Goal: Transaction & Acquisition: Obtain resource

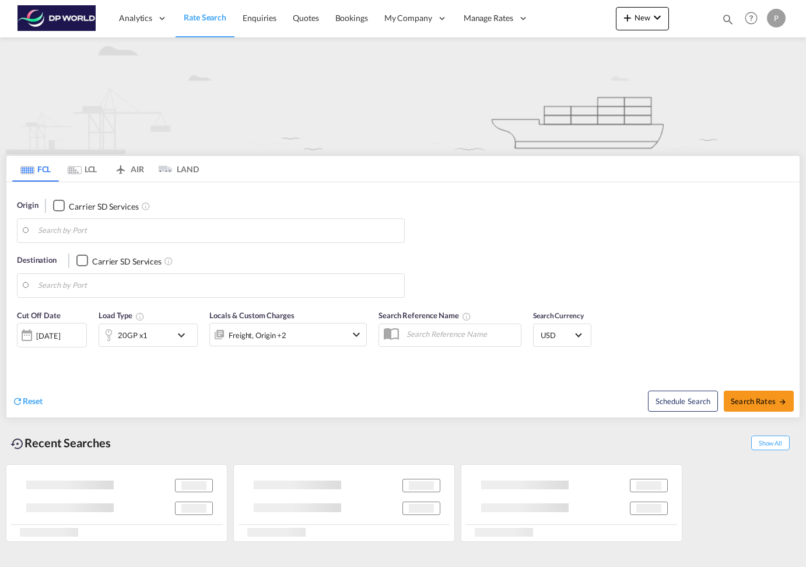
type input "[GEOGRAPHIC_DATA], [GEOGRAPHIC_DATA]"
type input "[GEOGRAPHIC_DATA], [GEOGRAPHIC_DATA], USLAX"
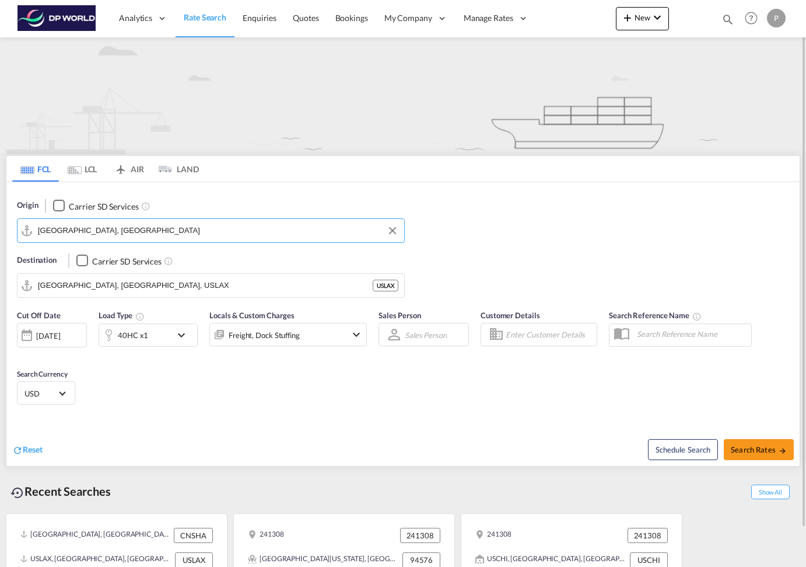
click at [113, 233] on input "Shanghai, CNSHA" at bounding box center [218, 231] width 361 height 18
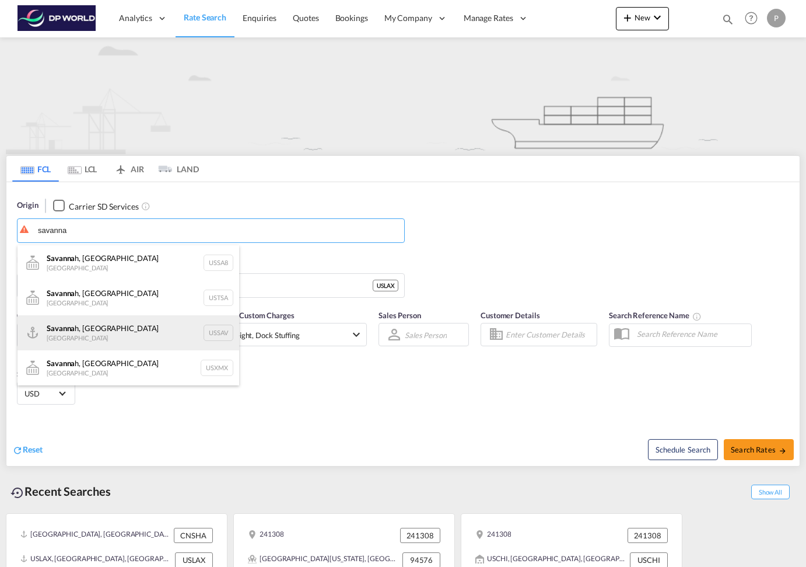
click at [88, 342] on div "Savanna h, GA United States USSAV" at bounding box center [129, 332] width 222 height 35
type input "Savannah, GA, USSAV"
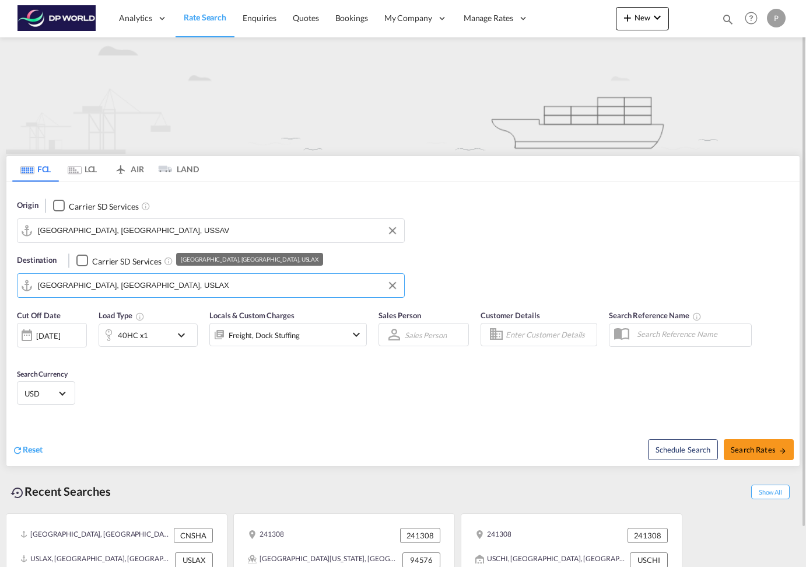
click at [114, 282] on input "Los Angeles, CA, USLAX" at bounding box center [218, 286] width 361 height 18
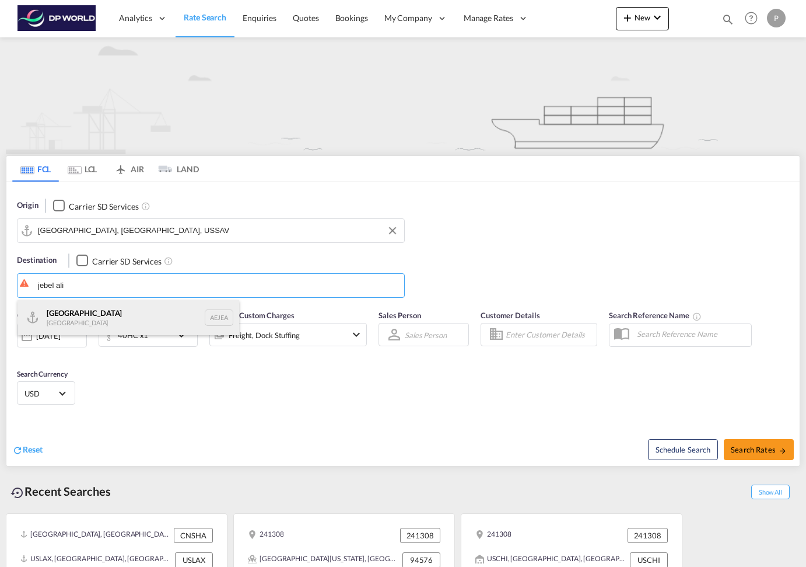
click at [107, 322] on div "Jebel Ali United Arab Emirates AEJEA" at bounding box center [129, 317] width 222 height 35
type input "Jebel Ali, AEJEA"
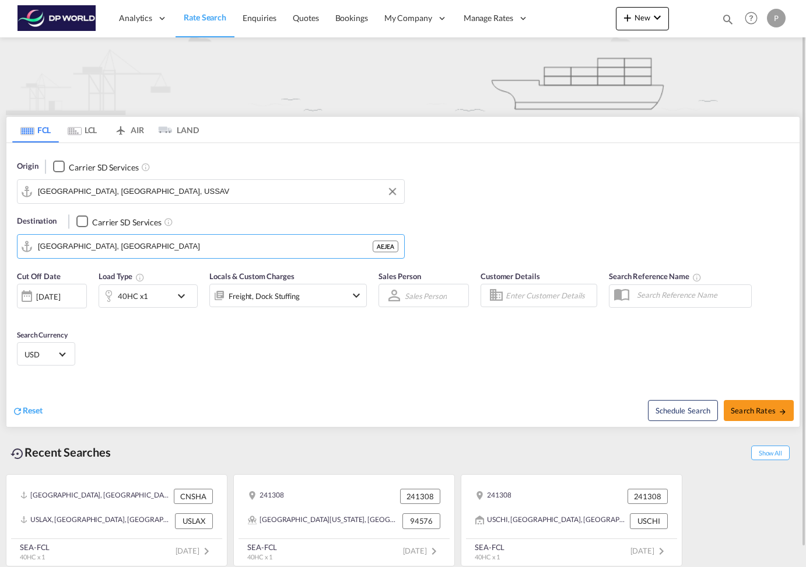
scroll to position [41, 0]
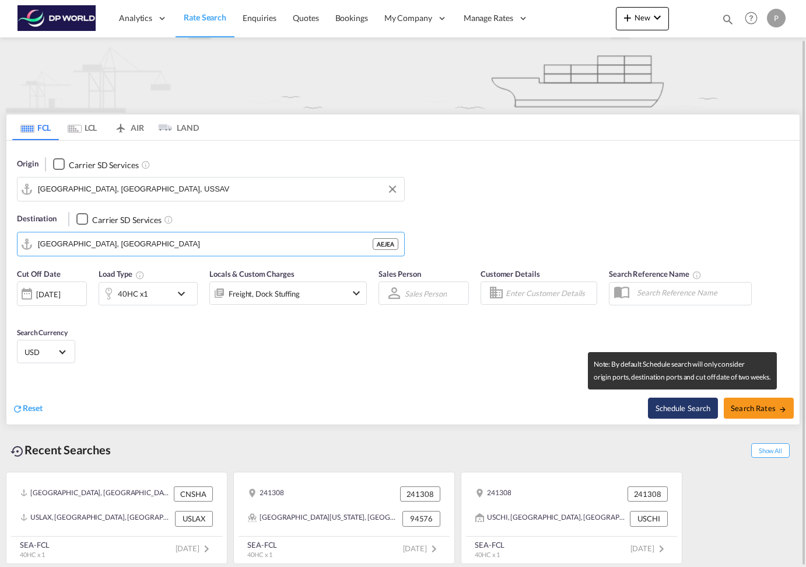
click at [680, 408] on button "Schedule Search" at bounding box center [683, 407] width 70 height 21
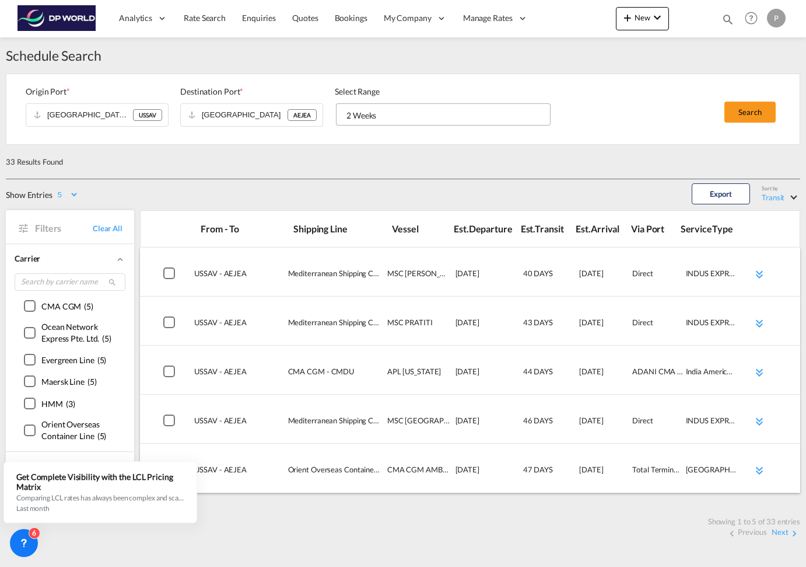
click at [370, 111] on div "2 Weeks" at bounding box center [362, 115] width 30 height 10
click at [365, 169] on div "6 Weeks" at bounding box center [362, 171] width 30 height 12
click at [743, 112] on button "Search" at bounding box center [750, 112] width 51 height 21
click at [744, 112] on button "Search" at bounding box center [750, 112] width 51 height 21
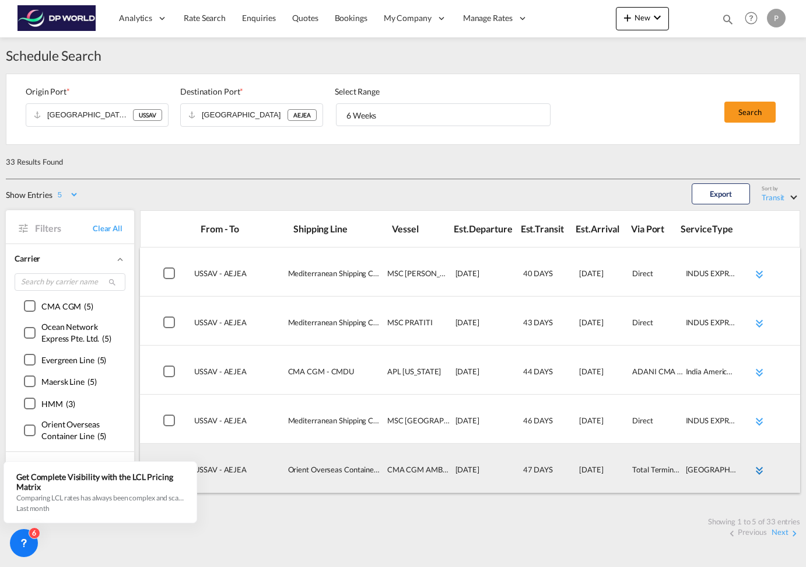
click at [760, 469] on md-icon "icon-chevron-double-down md-link-fg" at bounding box center [760, 470] width 14 height 14
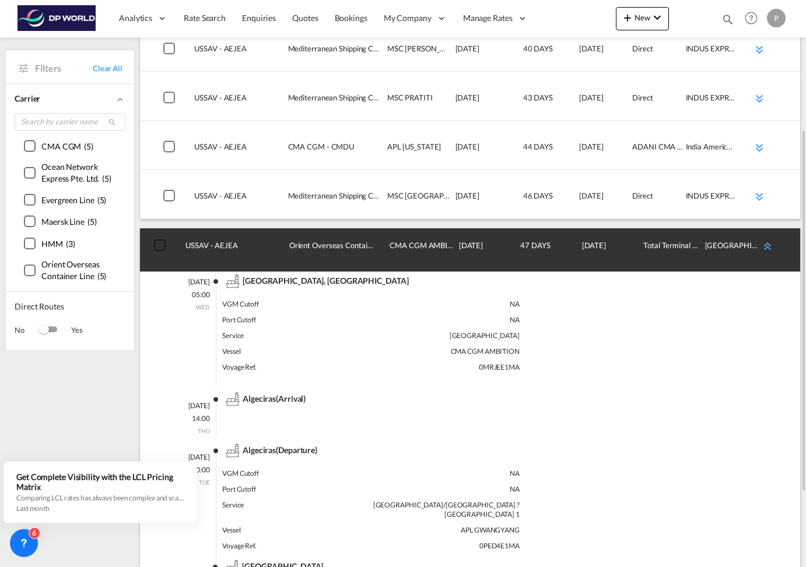
scroll to position [216, 0]
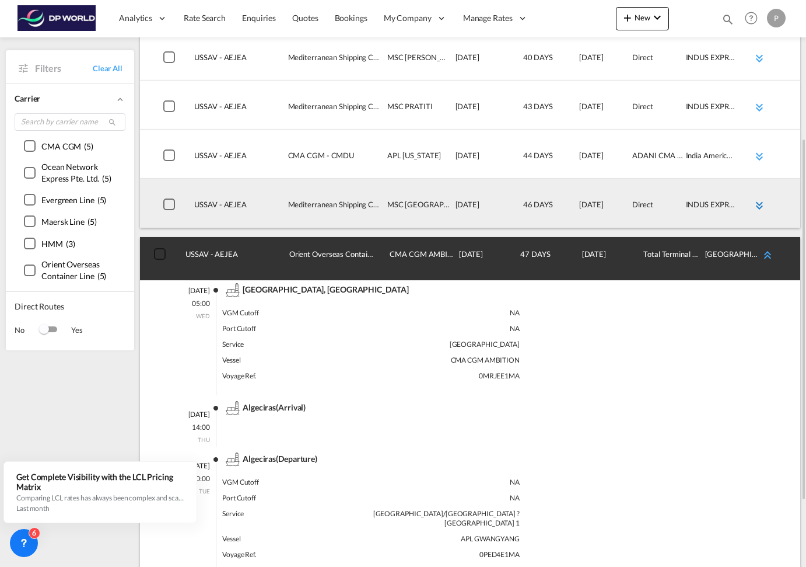
click at [758, 207] on md-icon "icon-chevron-double-down md-link-fg" at bounding box center [760, 205] width 14 height 14
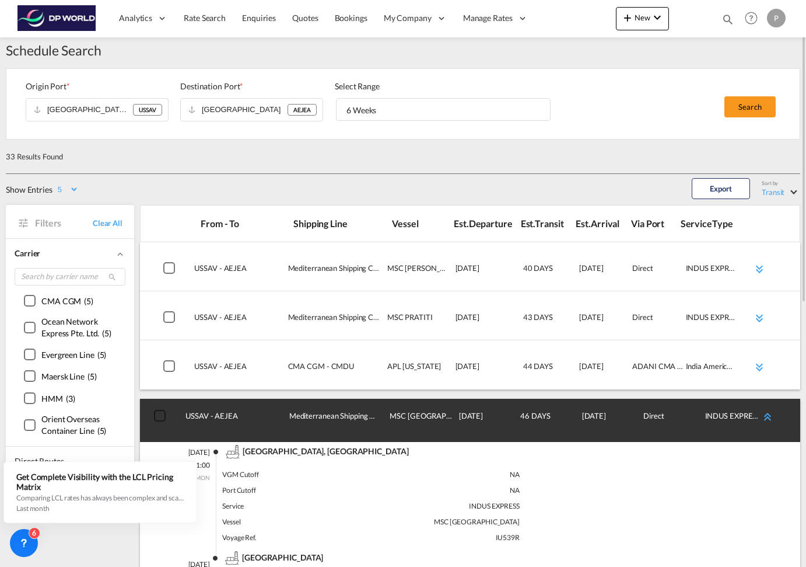
scroll to position [0, 0]
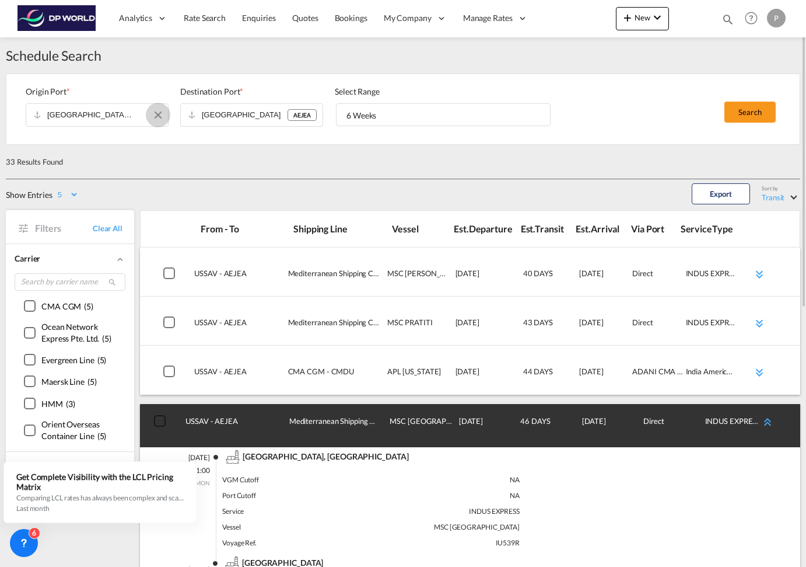
click at [159, 111] on button "Clear Input" at bounding box center [158, 115] width 18 height 18
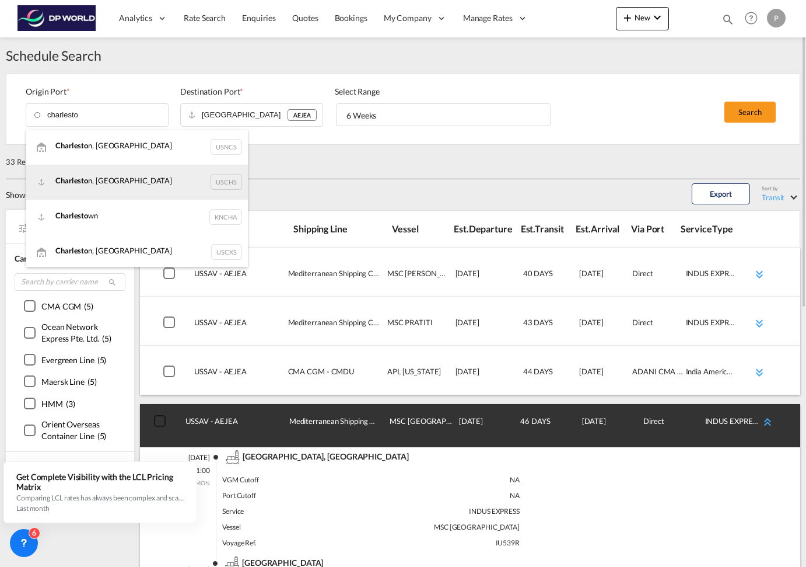
click at [129, 181] on div "Charlesto n, SC USCHS" at bounding box center [137, 182] width 222 height 35
type input "Charleston, SC"
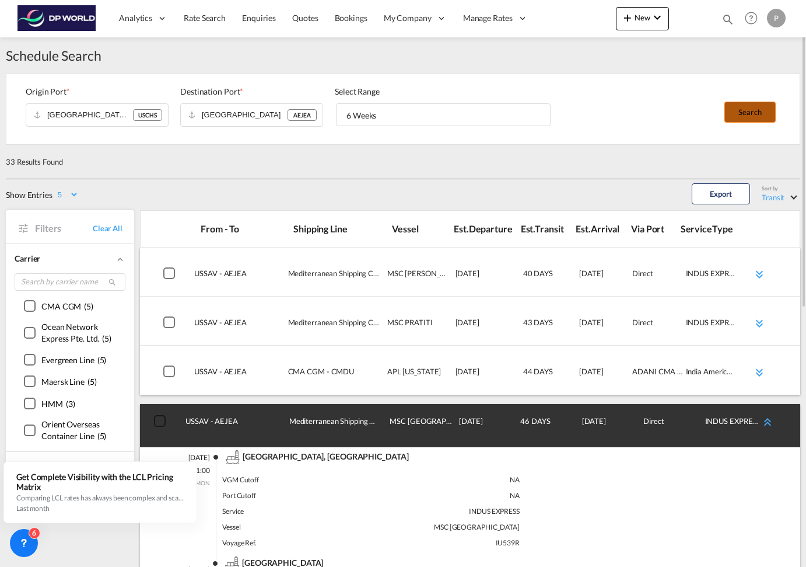
click at [746, 111] on button "Search" at bounding box center [750, 112] width 51 height 21
click at [462, 181] on div "33 Results Found Show Entries 5 10 15 20 25 Export Sort by Transit Transit Depa…" at bounding box center [403, 574] width 795 height 858
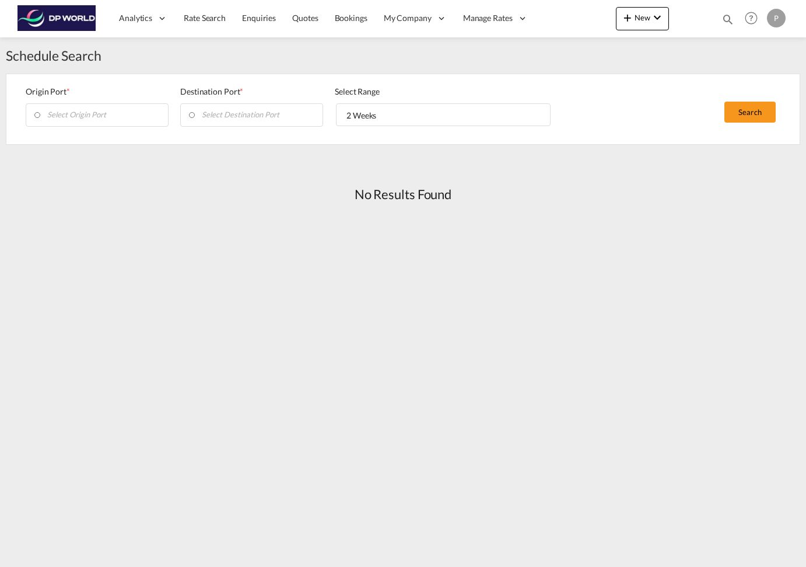
click at [139, 114] on md-input-container at bounding box center [97, 114] width 143 height 23
click at [104, 114] on body "Analytics Reports Dashboard Rate Search Enquiries Quotes Bookings" at bounding box center [403, 283] width 806 height 567
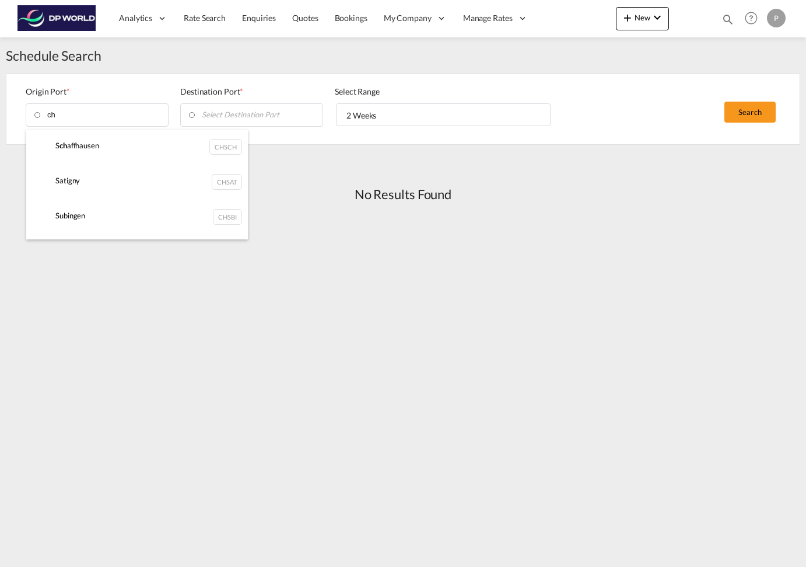
type input "c"
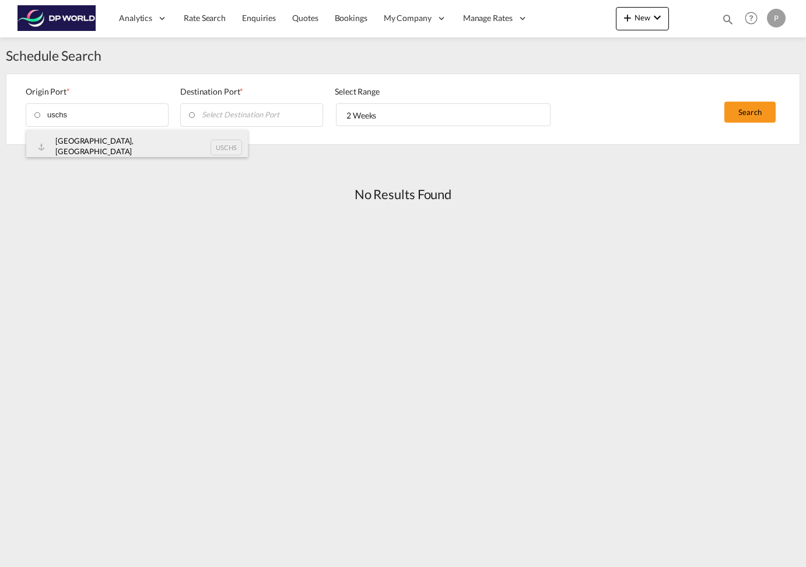
click at [124, 146] on div "[GEOGRAPHIC_DATA], SC USCHS" at bounding box center [137, 148] width 222 height 36
type input "[GEOGRAPHIC_DATA], [GEOGRAPHIC_DATA]"
click at [251, 109] on body "Analytics Reports Dashboard Rate Search Enquiries Quotes Bookings" at bounding box center [403, 283] width 806 height 567
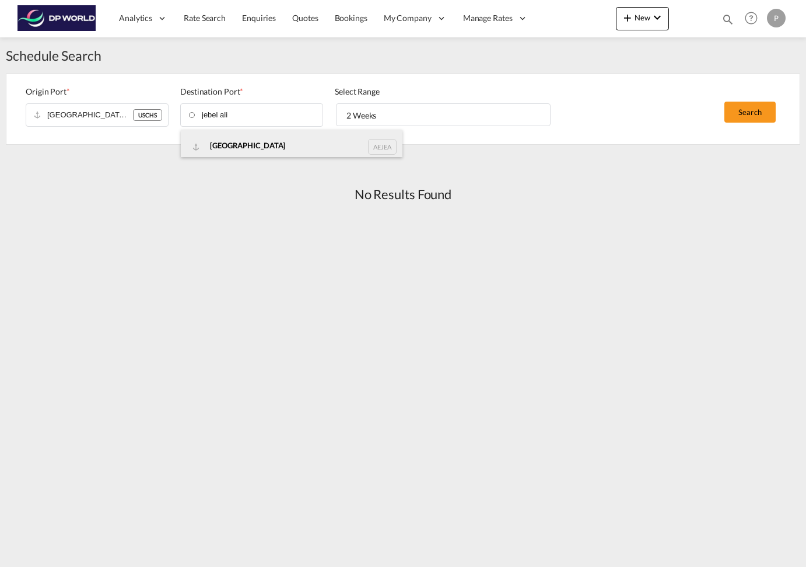
click at [253, 148] on div "Jebel Ali AEJEA" at bounding box center [292, 147] width 222 height 35
type input "[GEOGRAPHIC_DATA]"
click at [397, 123] on md-select "2 Weeks 2 Weeks 4 Weeks 6 Weeks" at bounding box center [443, 114] width 215 height 22
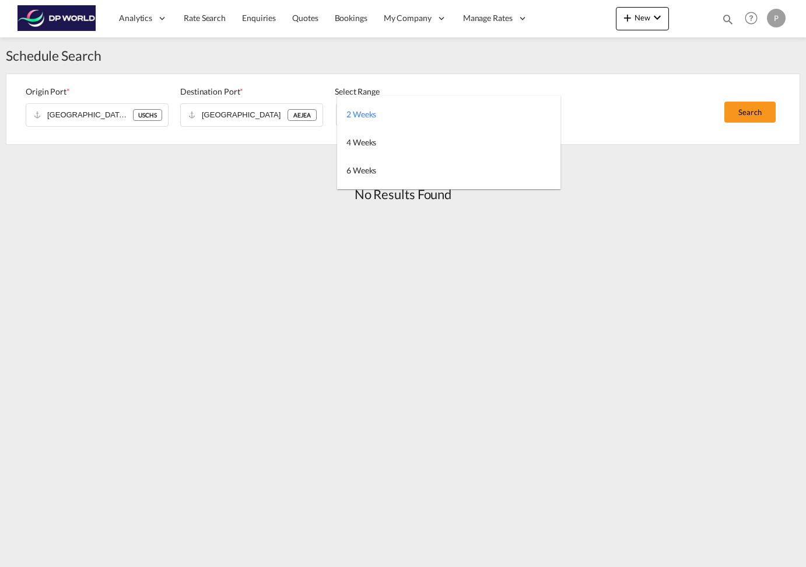
click at [409, 184] on md-content "2 Weeks 4 Weeks 6 Weeks" at bounding box center [448, 142] width 223 height 93
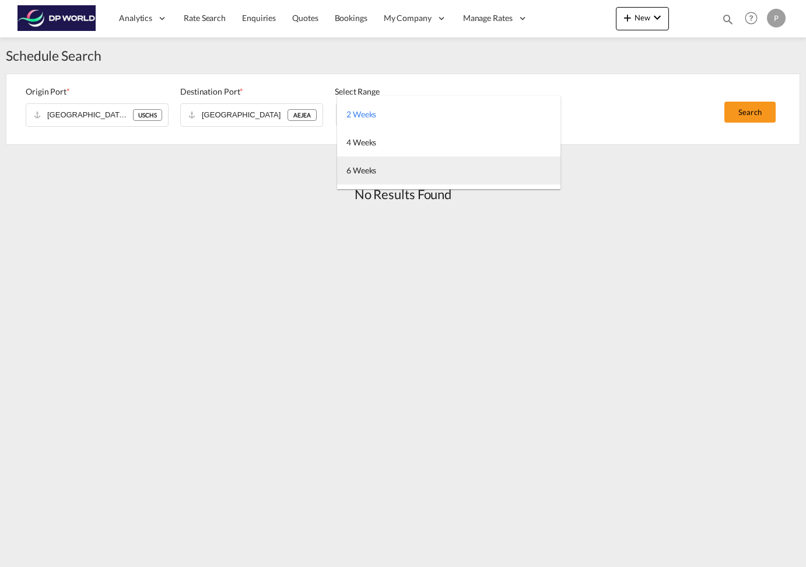
click at [407, 175] on md-option "6 Weeks" at bounding box center [448, 170] width 223 height 28
click at [752, 113] on button "Search" at bounding box center [750, 112] width 51 height 21
click at [741, 117] on button "Search" at bounding box center [750, 112] width 51 height 21
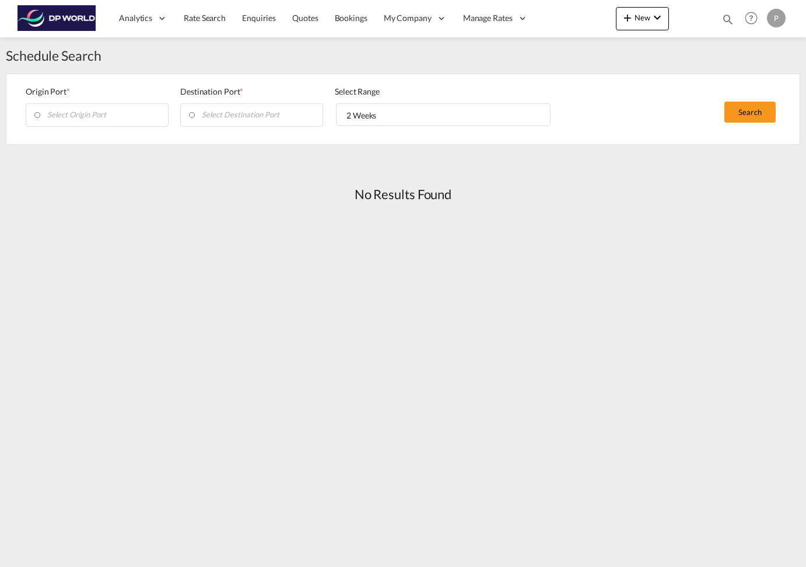
click at [137, 118] on md-input-container at bounding box center [97, 114] width 143 height 23
click at [136, 115] on md-input-container at bounding box center [97, 114] width 143 height 23
click at [67, 11] on img at bounding box center [57, 18] width 79 height 26
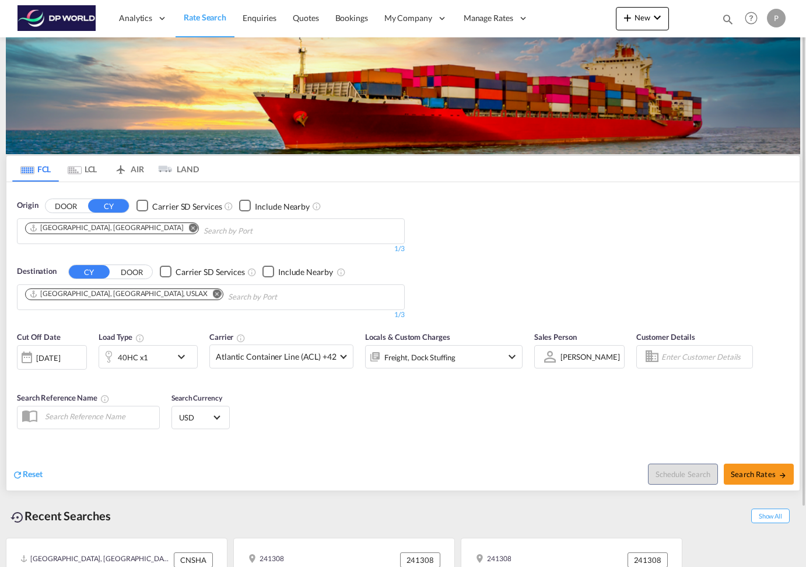
click at [189, 227] on md-icon "Remove" at bounding box center [193, 227] width 9 height 9
click at [213, 294] on md-icon "Remove" at bounding box center [217, 293] width 9 height 9
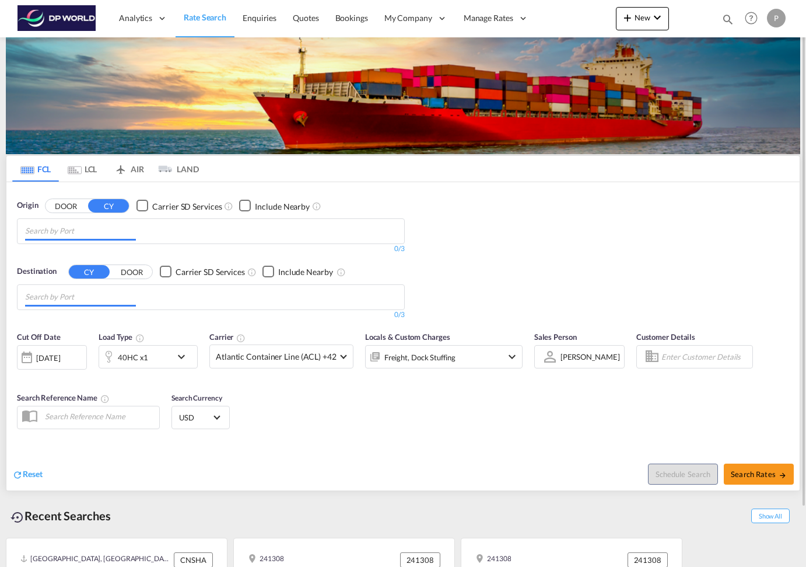
click at [126, 214] on div "Origin DOOR CY Carrier SD Services Include Nearby 0/3 0/" at bounding box center [211, 227] width 388 height 54
click at [126, 232] on body "Analytics Reports Dashboard Rate Search Enquiries Quotes Bookings" at bounding box center [403, 283] width 806 height 567
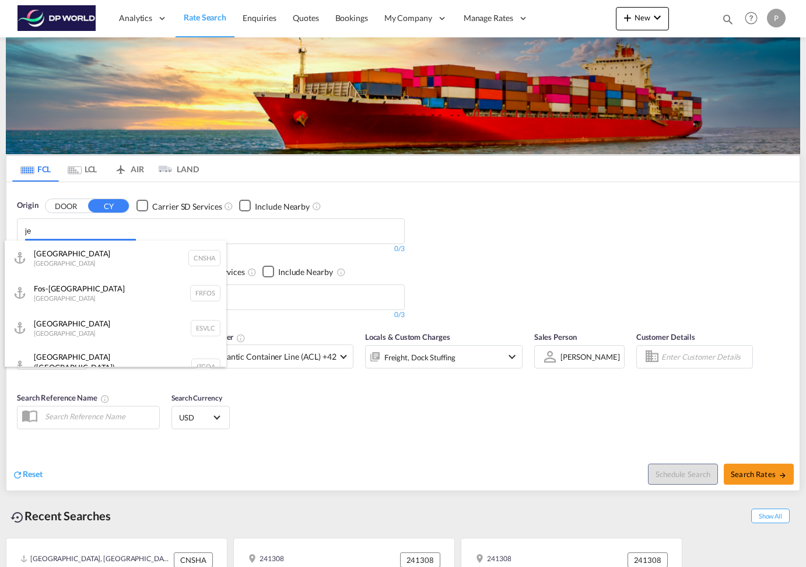
type input "j"
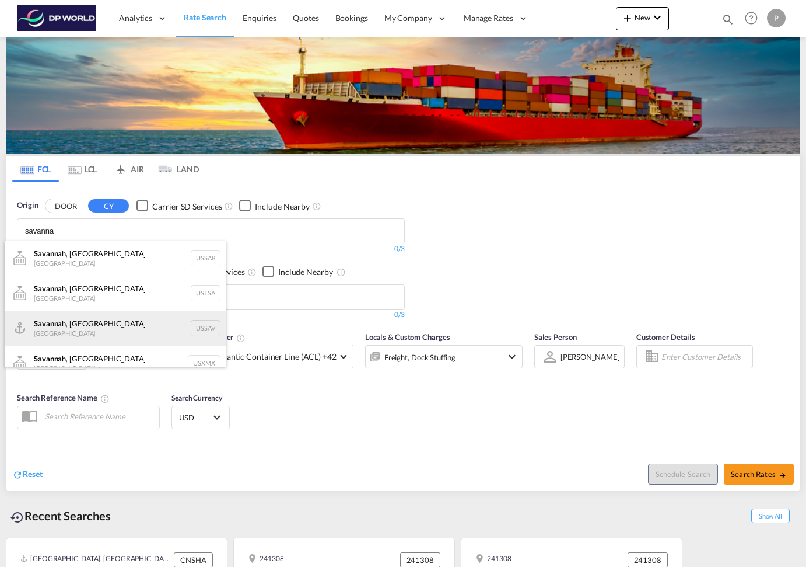
type input "savanna"
click at [93, 323] on div "Savanna h, GA United States USSAV" at bounding box center [116, 327] width 222 height 35
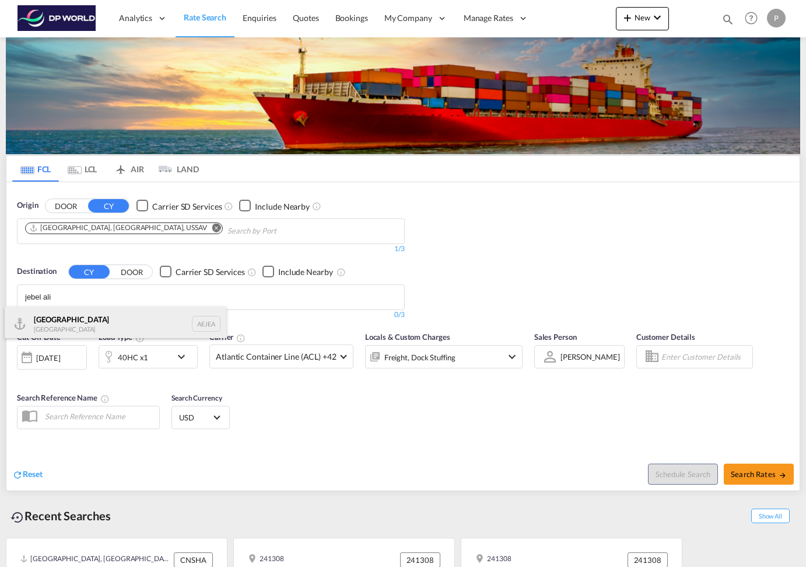
type input "jebel ali"
click at [90, 322] on div "Jebel Ali United Arab Emirates AEJEA" at bounding box center [116, 323] width 222 height 35
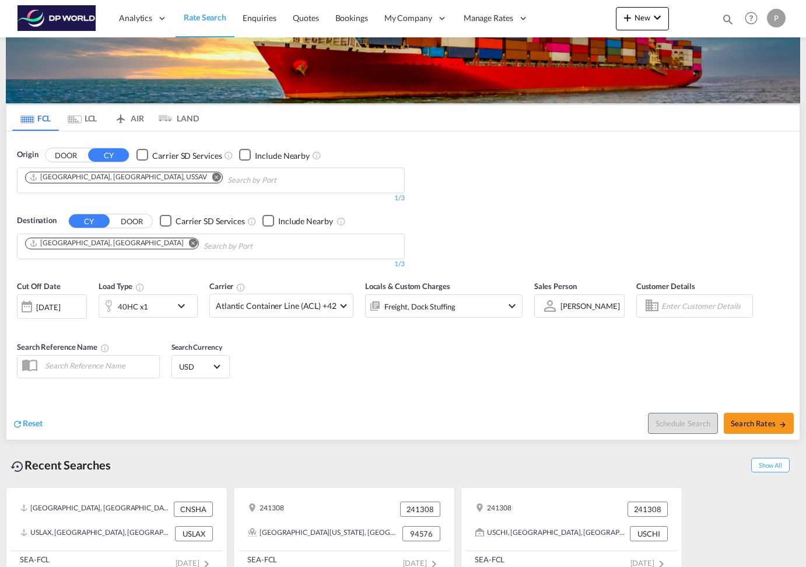
scroll to position [66, 0]
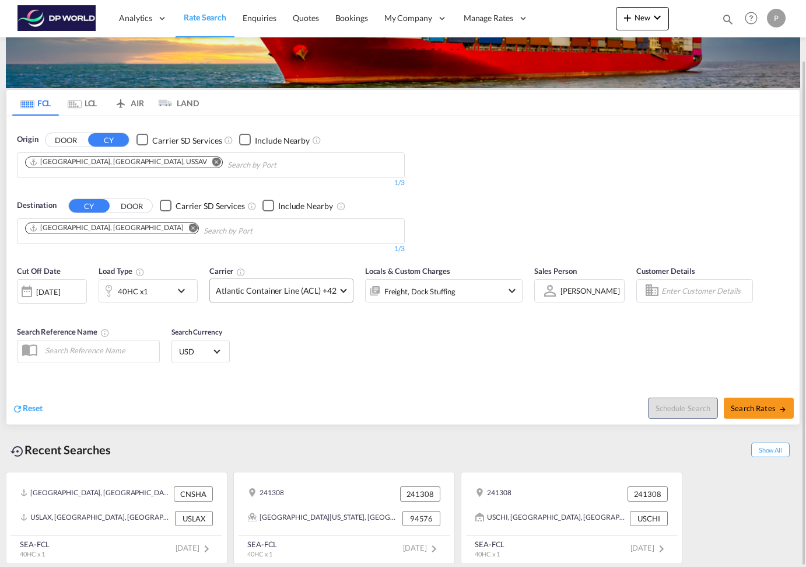
click at [339, 294] on md-select-value "Atlantic Container Line (ACL) +42" at bounding box center [281, 290] width 143 height 23
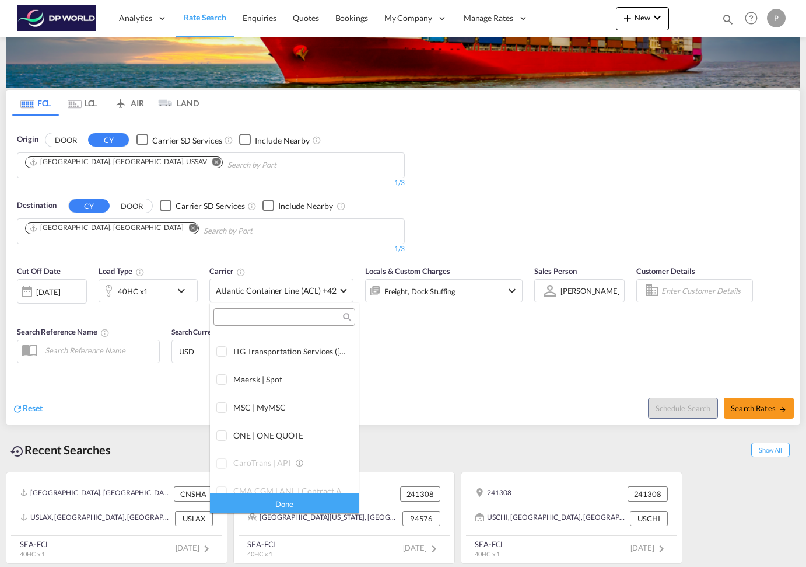
scroll to position [0, 0]
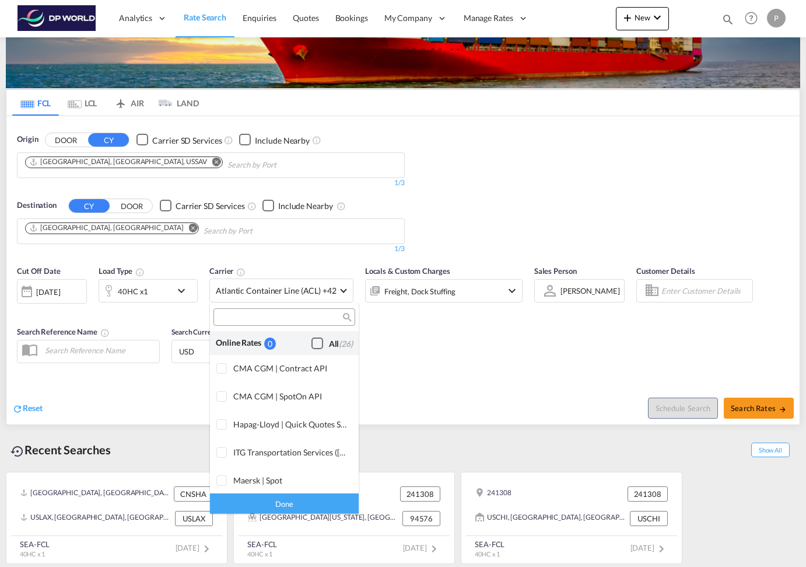
click at [318, 344] on div "Checkbox No Ink" at bounding box center [318, 343] width 12 height 12
click at [535, 365] on md-backdrop at bounding box center [403, 283] width 806 height 567
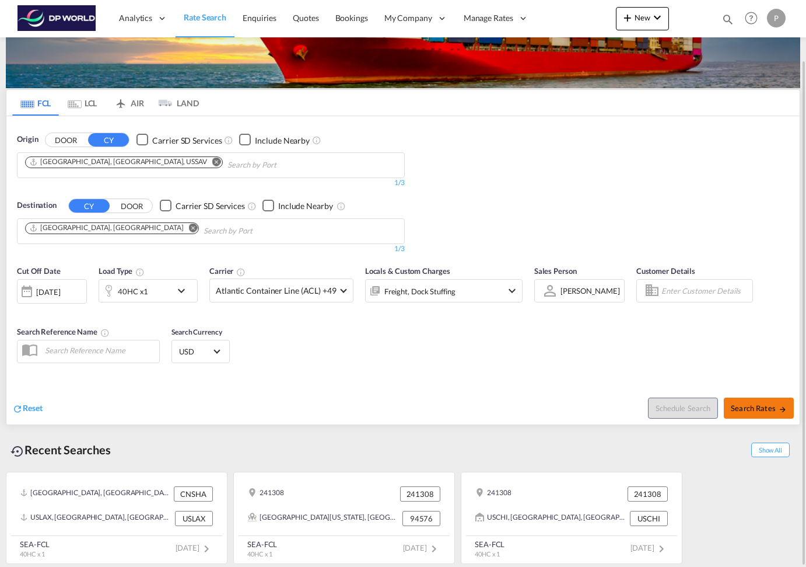
click at [770, 403] on span "Search Rates" at bounding box center [759, 407] width 56 height 9
type input "USSAV to AEJEA / 29 Sep 2025"
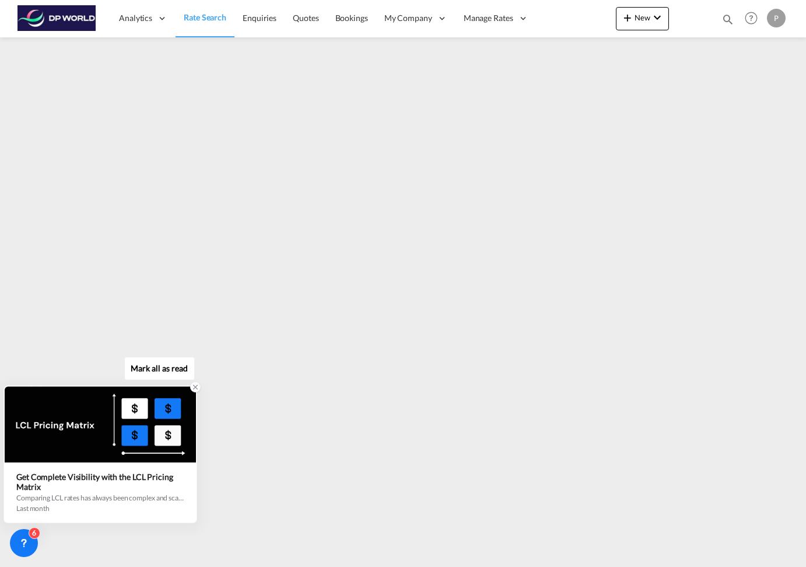
click at [195, 389] on icon at bounding box center [195, 387] width 8 height 8
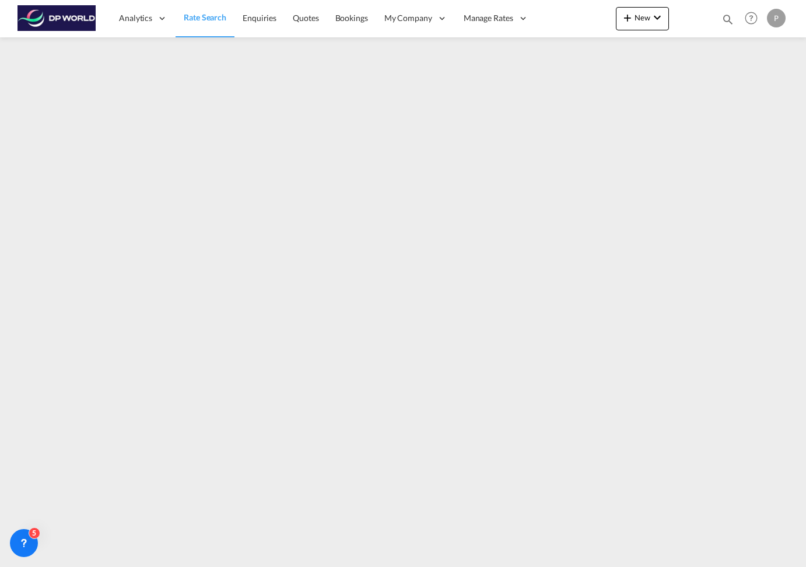
click at [206, 28] on link "Rate Search" at bounding box center [205, 18] width 59 height 38
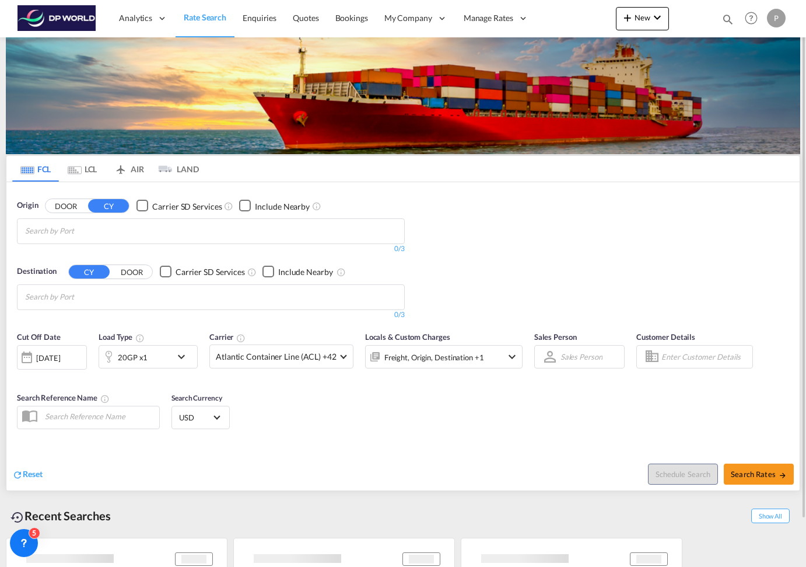
click at [116, 238] on md-autocomplete-wrap "Chips container with autocompletion. Enter the text area, type text to search, …" at bounding box center [80, 231] width 111 height 19
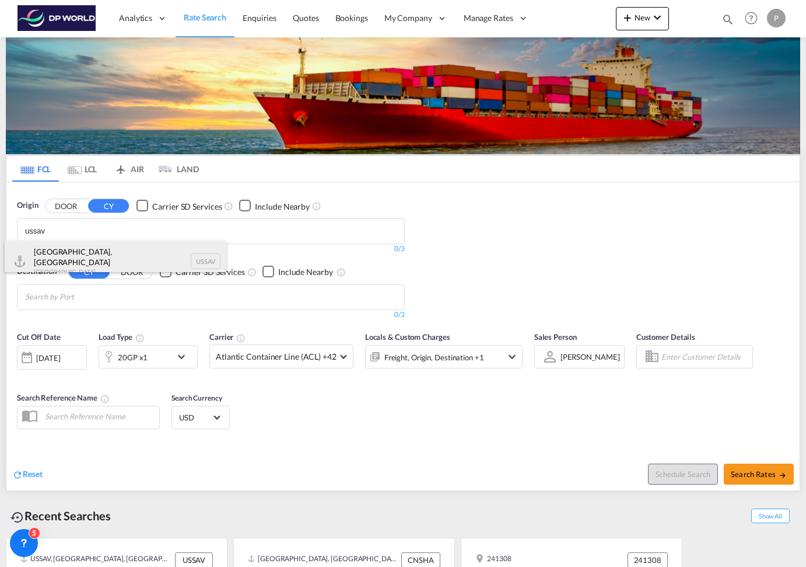
type input "ussav"
click at [110, 267] on div "Savannah, GA United States USSAV" at bounding box center [116, 261] width 222 height 42
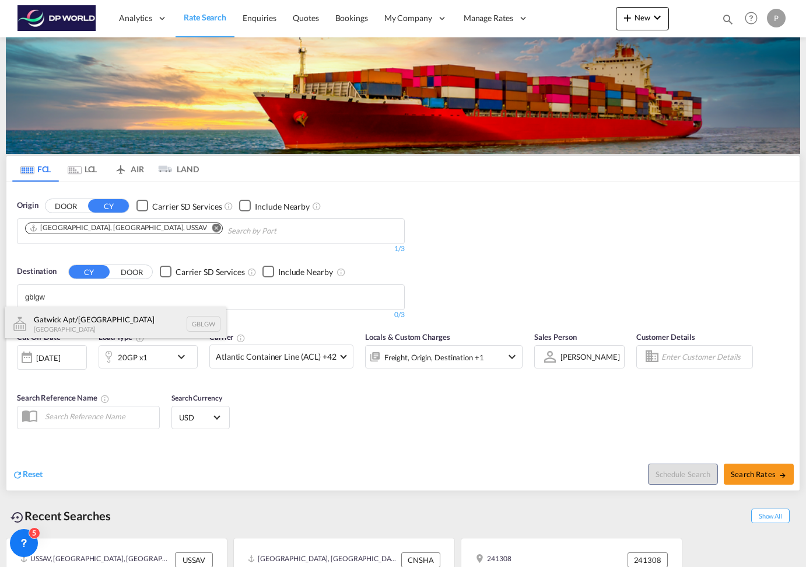
type input "gblgw"
click at [97, 323] on div "Gatwick Apt/London United Kingdom GBLGW" at bounding box center [116, 323] width 222 height 35
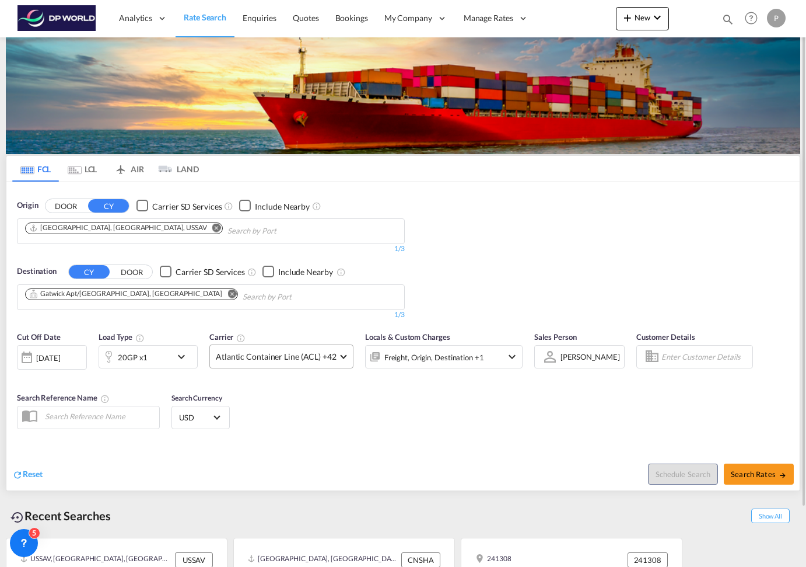
click at [331, 359] on span "Atlantic Container Line (ACL) +42" at bounding box center [276, 357] width 121 height 12
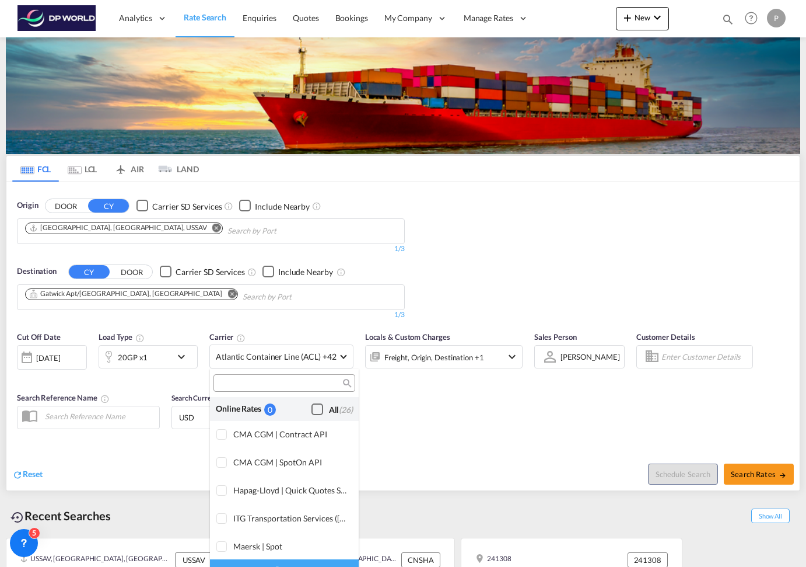
click at [317, 407] on div "Checkbox No Ink" at bounding box center [318, 409] width 12 height 12
click at [431, 417] on md-backdrop at bounding box center [403, 283] width 806 height 567
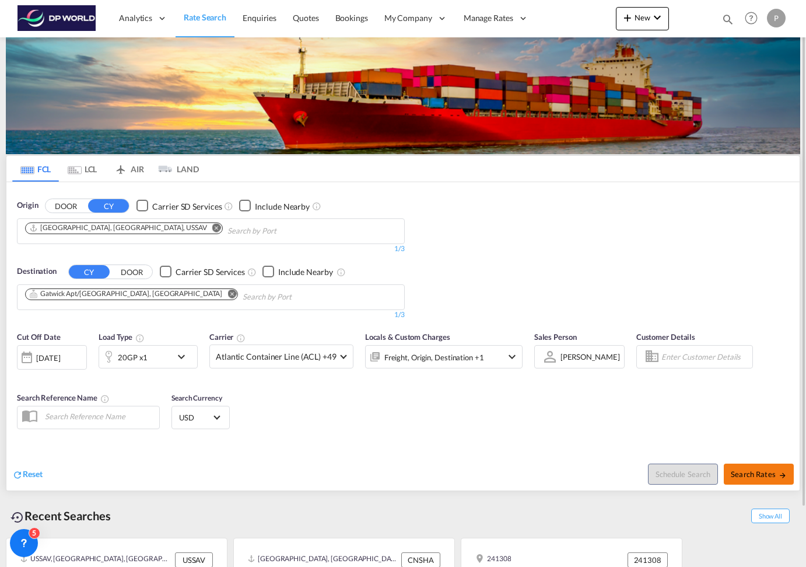
click at [776, 468] on button "Search Rates" at bounding box center [759, 473] width 70 height 21
type input "USSAV to GBLGW / 29 Sep 2025"
